Goal: Information Seeking & Learning: Learn about a topic

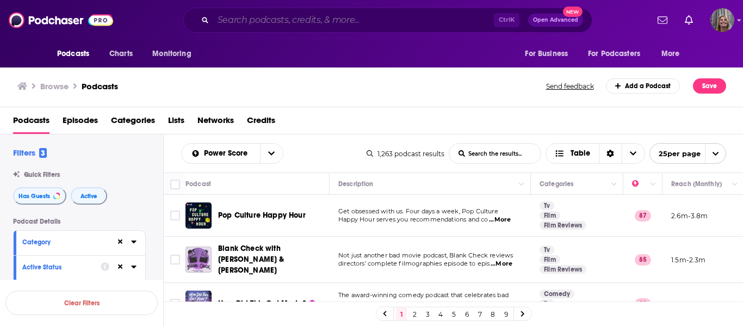
click at [277, 28] on input "Search podcasts, credits, & more..." at bounding box center [353, 19] width 281 height 17
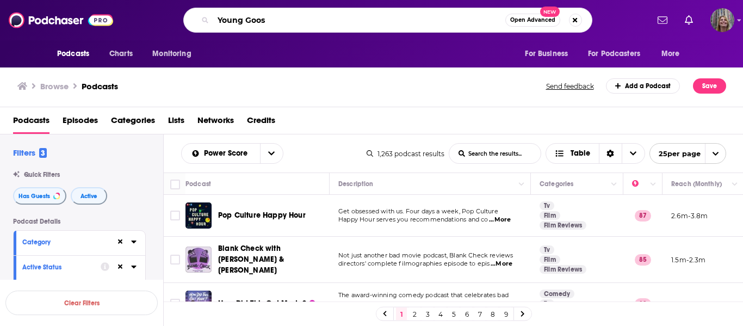
type input "Young Goose"
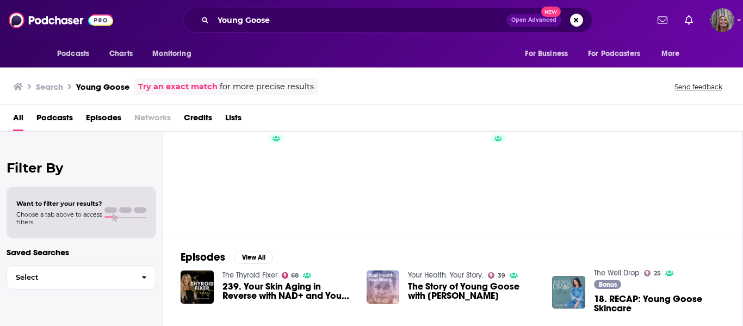
scroll to position [163, 0]
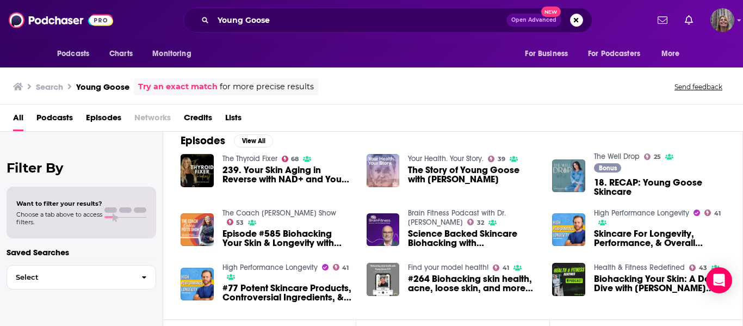
click at [56, 119] on span "Podcasts" at bounding box center [54, 120] width 36 height 22
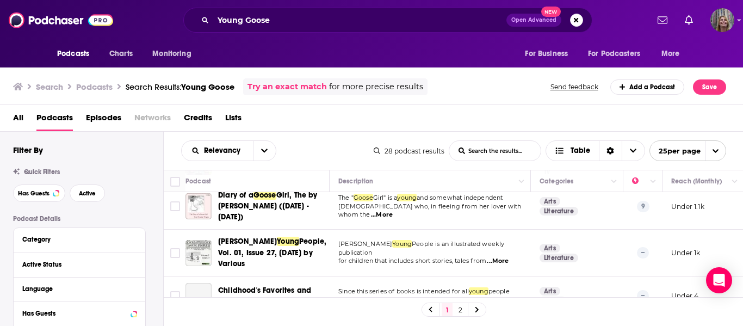
scroll to position [272, 0]
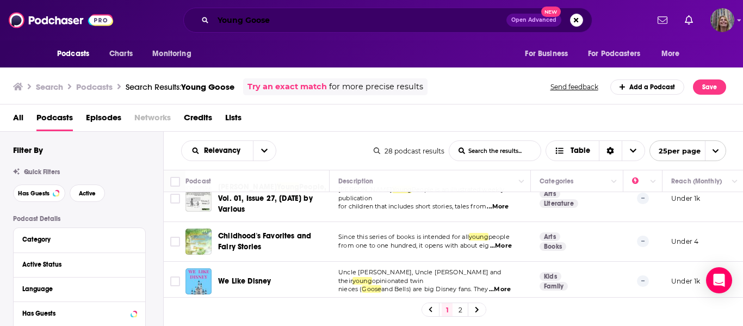
click at [293, 23] on input "Young Goose" at bounding box center [359, 19] width 293 height 17
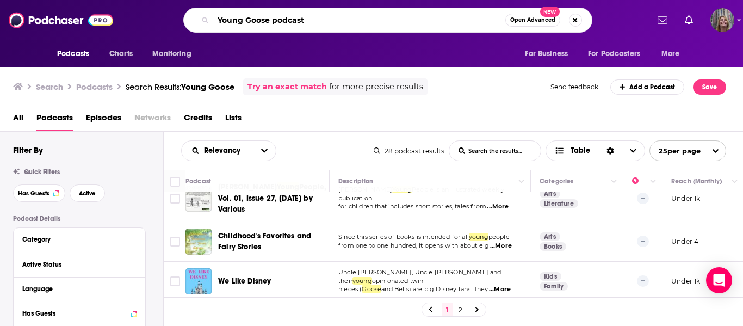
type input "Young Goose podcast"
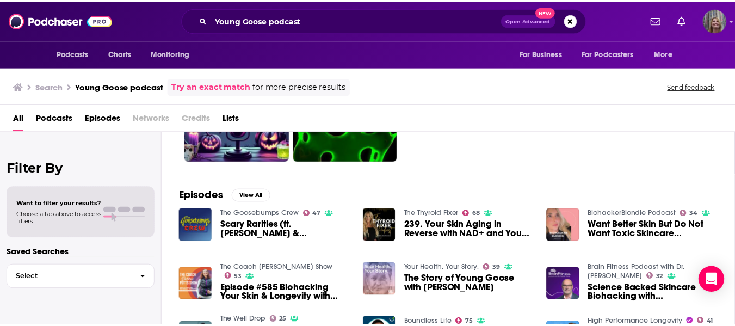
scroll to position [163, 0]
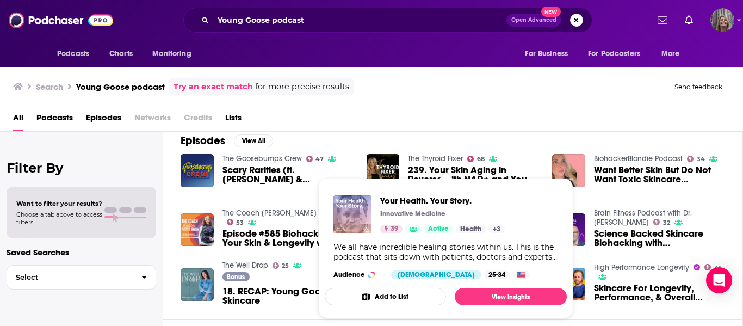
click at [439, 210] on p "Innovative Medicine" at bounding box center [412, 214] width 65 height 9
click at [431, 198] on span "Your Health. Your Story." at bounding box center [442, 200] width 125 height 10
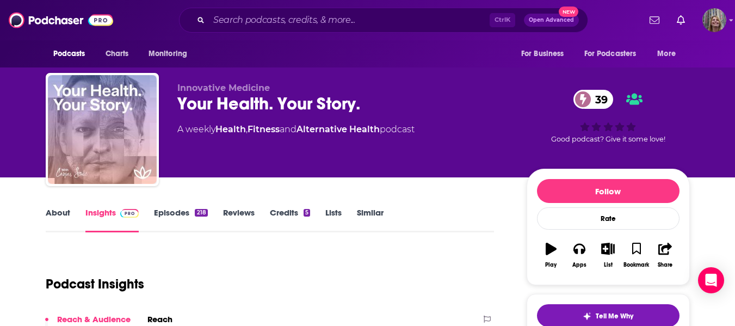
click at [181, 212] on link "Episodes 218" at bounding box center [180, 219] width 53 height 25
